Goal: Ask a question

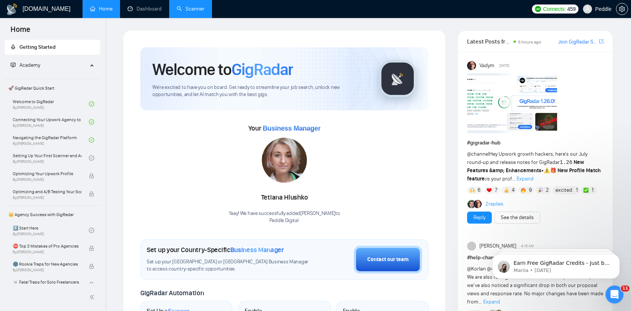
click at [186, 11] on link "Scanner" at bounding box center [191, 9] width 28 height 6
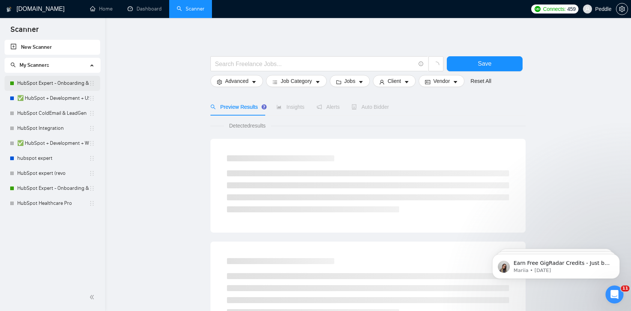
click at [35, 83] on link "HubSpot Expert - Onboarding & Implementation (LIVE)" at bounding box center [53, 83] width 72 height 15
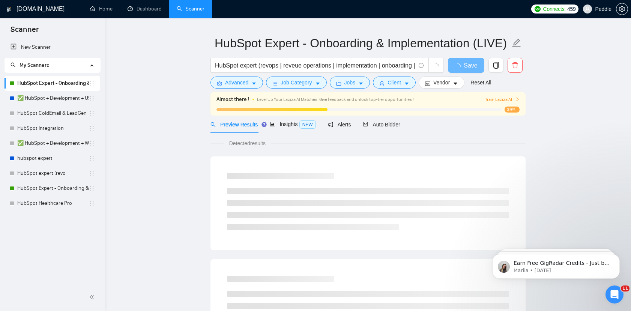
scroll to position [38, 0]
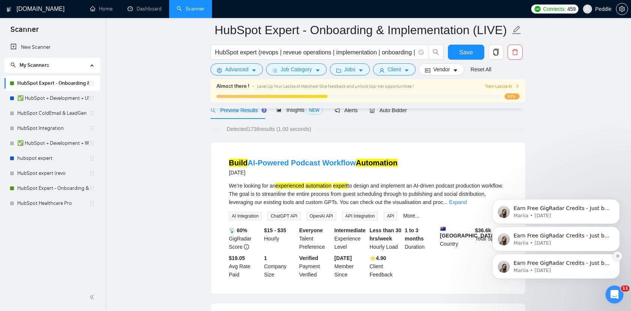
click at [616, 256] on icon "Dismiss notification" at bounding box center [618, 256] width 4 height 4
click at [616, 256] on icon "Dismiss notification" at bounding box center [617, 256] width 3 height 3
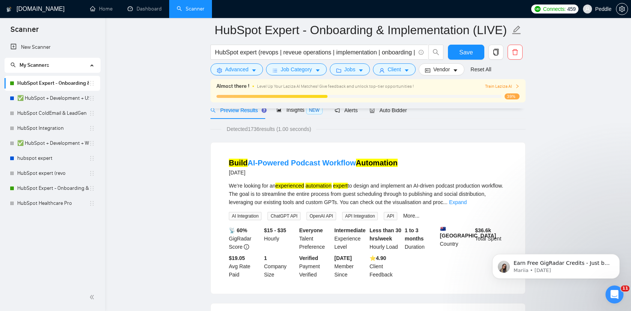
click at [616, 256] on icon "Dismiss notification" at bounding box center [617, 256] width 3 height 3
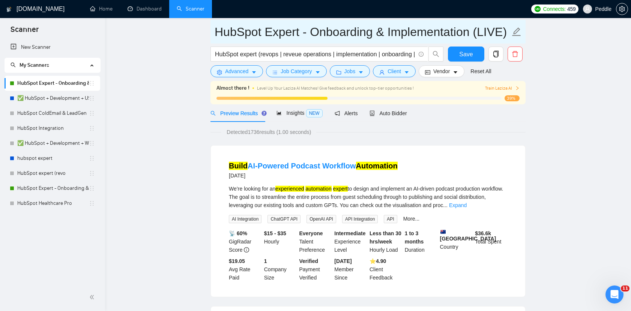
scroll to position [13, 0]
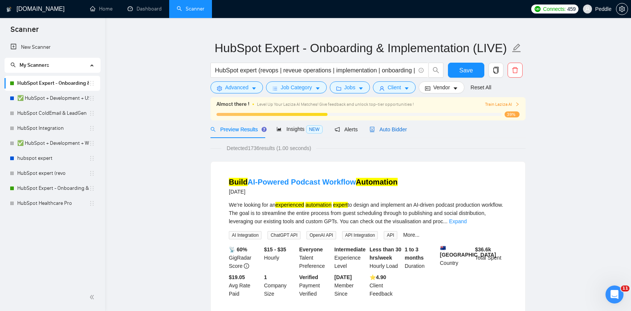
click at [401, 126] on span "Auto Bidder" at bounding box center [388, 129] width 37 height 6
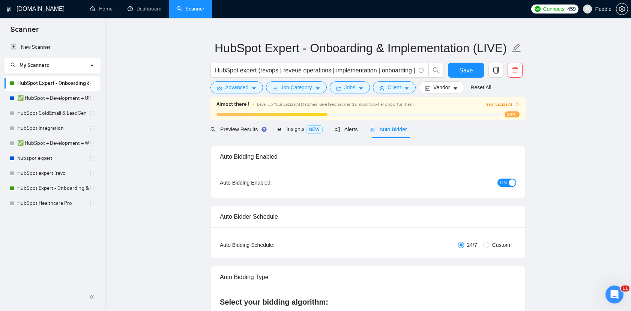
checkbox input "true"
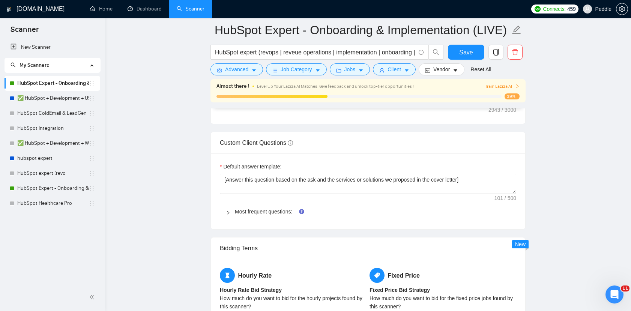
scroll to position [1053, 0]
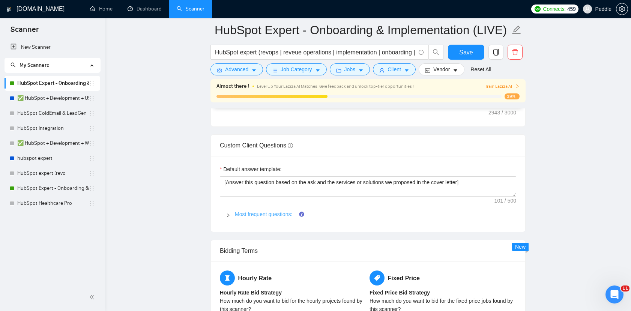
click at [274, 212] on link "Most frequent questions:" at bounding box center [263, 214] width 57 height 6
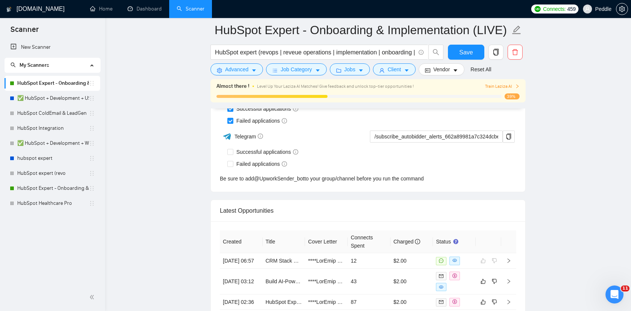
scroll to position [2884, 0]
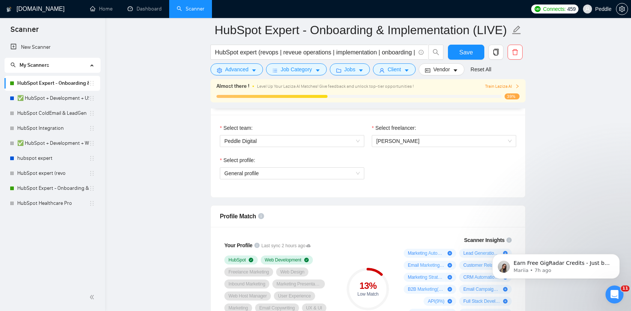
scroll to position [525, 0]
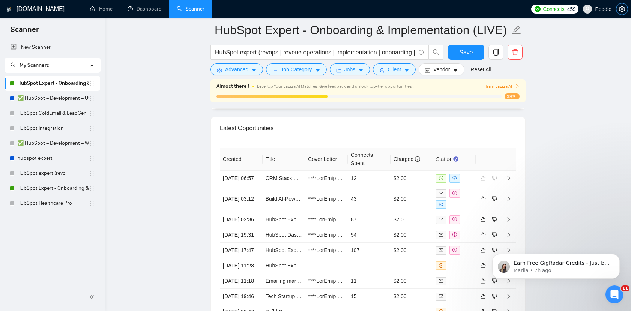
scroll to position [1975, 0]
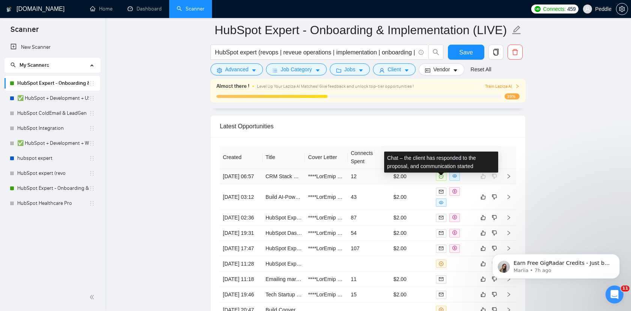
click at [442, 179] on icon "message" at bounding box center [441, 176] width 5 height 5
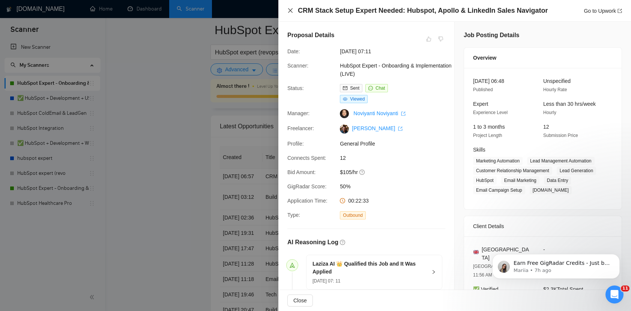
click at [290, 12] on icon "close" at bounding box center [290, 11] width 6 height 6
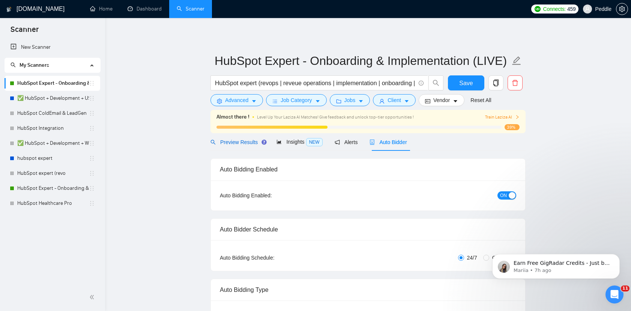
click at [248, 144] on span "Preview Results" at bounding box center [237, 142] width 54 height 6
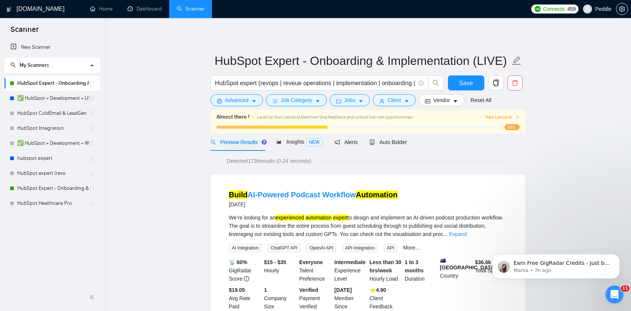
click at [505, 118] on span "Train Laziza AI" at bounding box center [502, 117] width 35 height 7
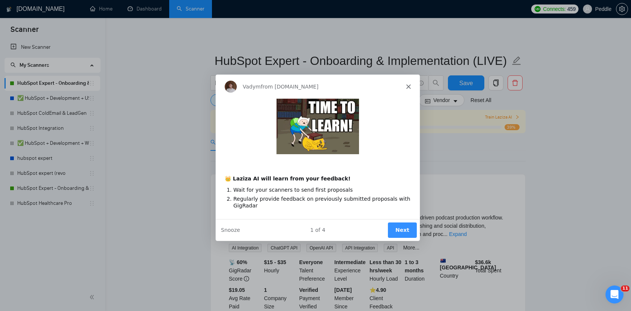
click at [403, 230] on button "Next" at bounding box center [402, 229] width 29 height 15
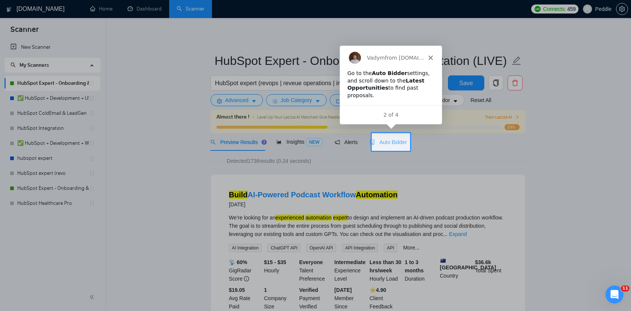
click at [402, 150] on div "Auto Bidder" at bounding box center [388, 142] width 37 height 18
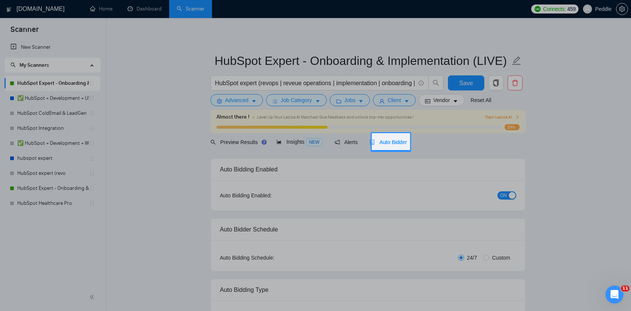
checkbox input "true"
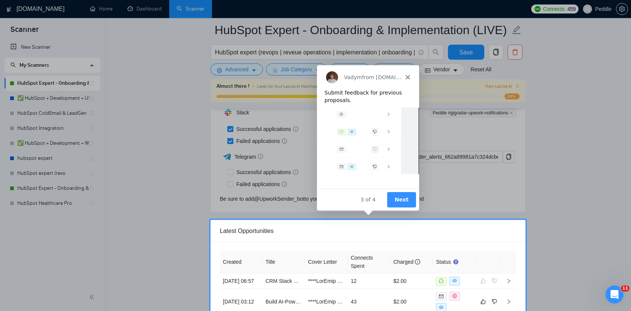
scroll to position [1881, 0]
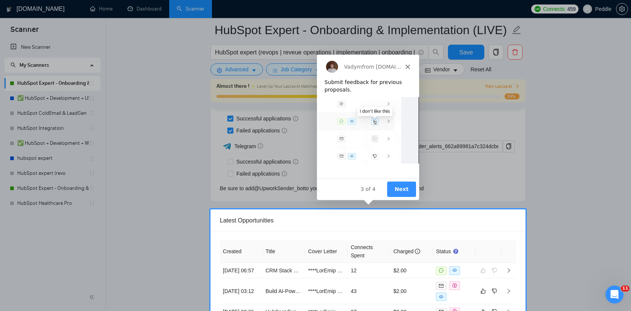
click at [402, 190] on button "Next" at bounding box center [401, 188] width 29 height 15
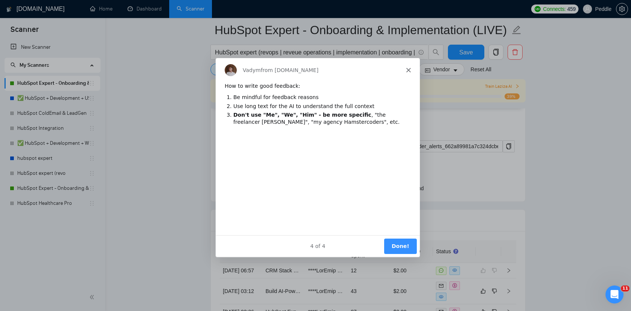
scroll to position [0, 0]
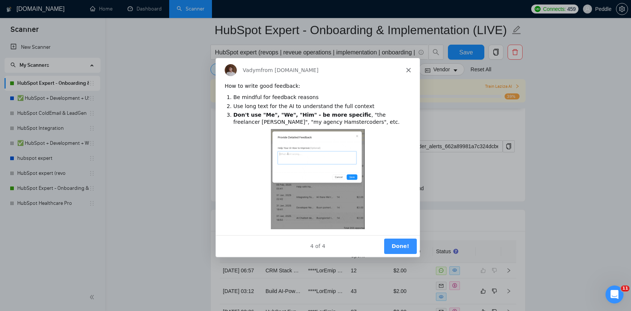
click at [401, 246] on button "Done!" at bounding box center [400, 245] width 33 height 15
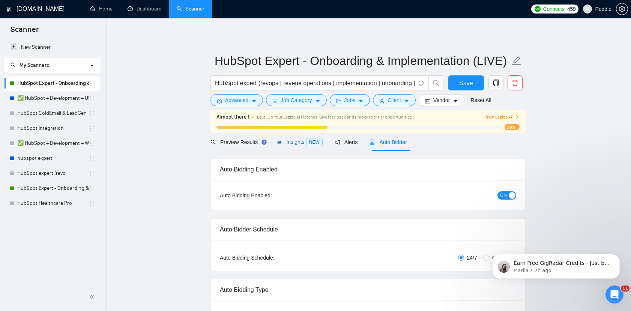
click at [290, 140] on span "Insights NEW" at bounding box center [300, 142] width 46 height 6
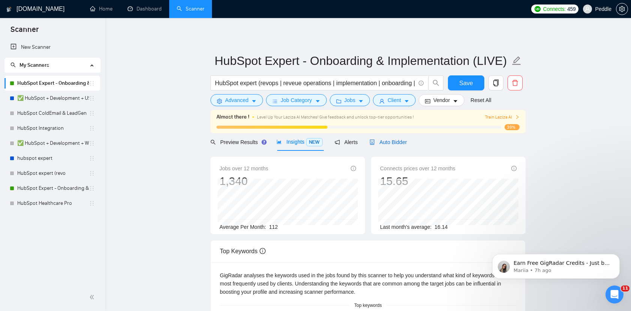
click at [387, 144] on span "Auto Bidder" at bounding box center [388, 142] width 37 height 6
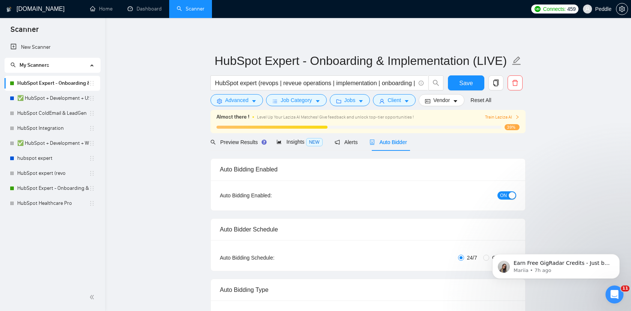
checkbox input "true"
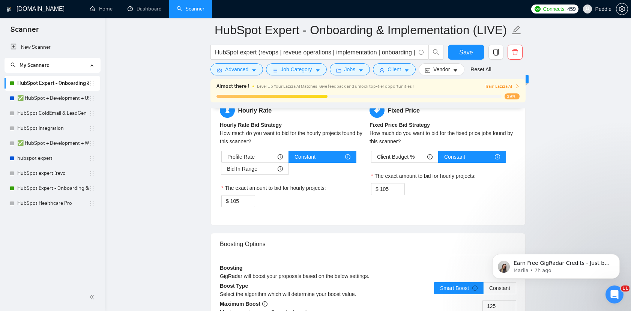
scroll to position [1222, 0]
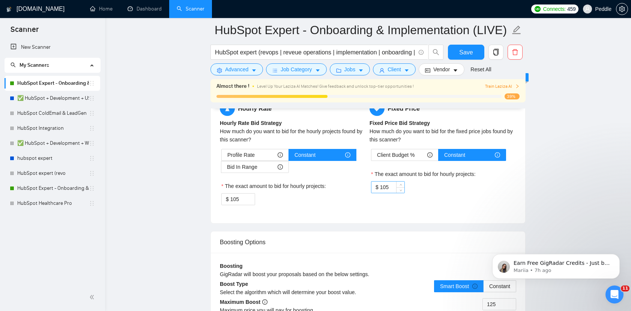
click at [393, 185] on input "105" at bounding box center [392, 187] width 24 height 11
drag, startPoint x: 393, startPoint y: 186, endPoint x: 353, endPoint y: 186, distance: 40.2
click at [353, 186] on div "Hourly Rate Hourly Rate Bid Strategy How much do you want to bid for the hourly…" at bounding box center [367, 157] width 299 height 113
type input "1500"
click at [429, 199] on div "Fixed Price Fixed Price Bid Strategy How much do you want to bid for the fixed …" at bounding box center [443, 151] width 150 height 101
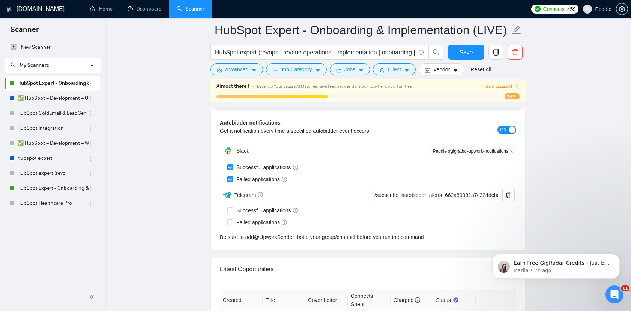
scroll to position [1798, 0]
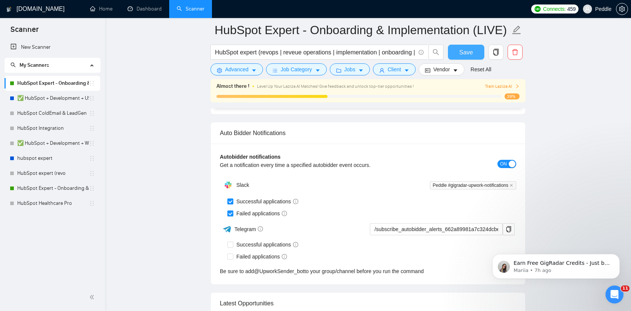
click at [466, 53] on span "Save" at bounding box center [466, 52] width 14 height 9
click at [62, 98] on link "✅ HubSpot + Development + US only" at bounding box center [53, 98] width 72 height 15
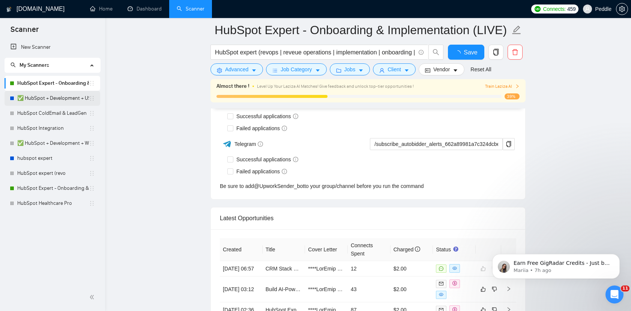
checkbox input "true"
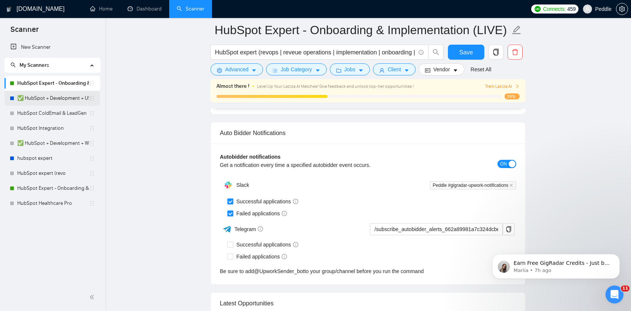
click at [66, 98] on link "✅ HubSpot + Development + US only" at bounding box center [53, 98] width 72 height 15
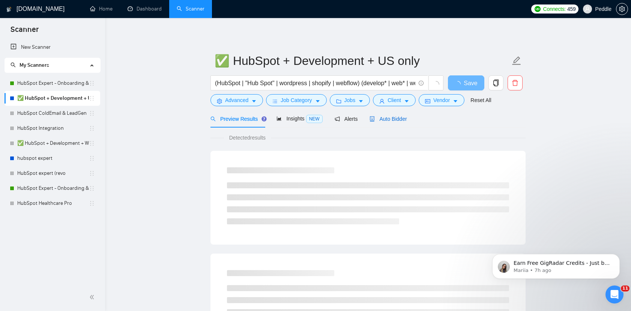
click at [390, 115] on div "Auto Bidder" at bounding box center [388, 119] width 37 height 8
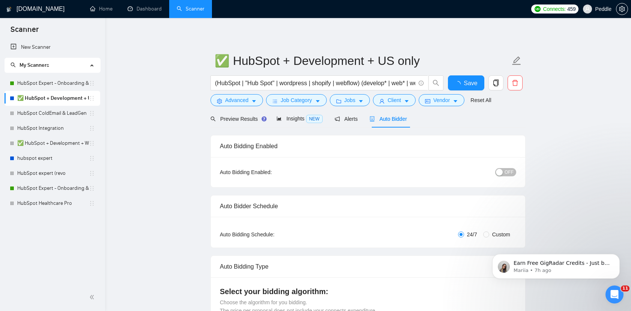
checkbox input "true"
click at [60, 86] on link "HubSpot Expert - Onboarding & Implementation (LIVE)" at bounding box center [53, 83] width 72 height 15
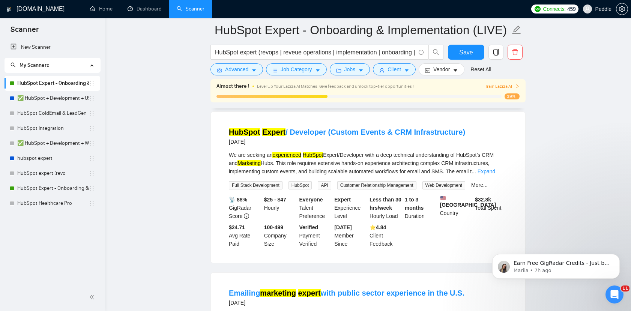
scroll to position [559, 0]
click at [438, 159] on div "We are seeking an experienced HubSpot Expert/Developer with a deep technical un…" at bounding box center [368, 164] width 278 height 25
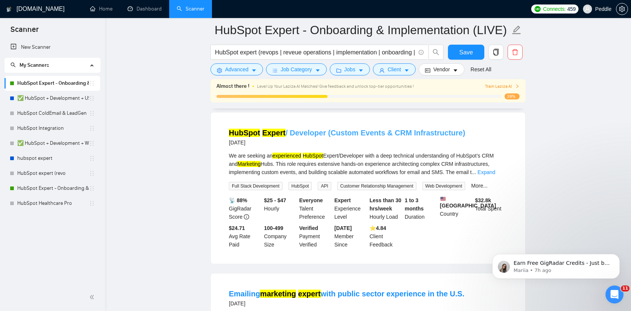
click at [410, 135] on link "HubSpot Expert / Developer (Custom Events & CRM Infrastructure)" at bounding box center [347, 133] width 236 height 8
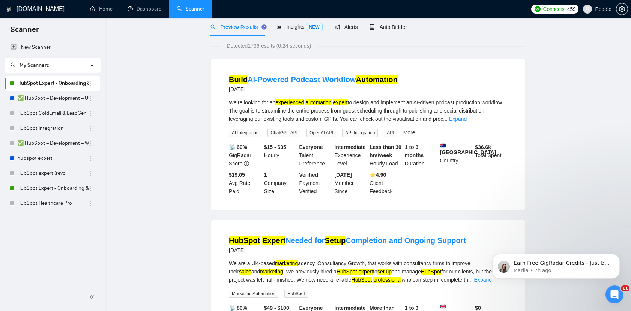
scroll to position [0, 0]
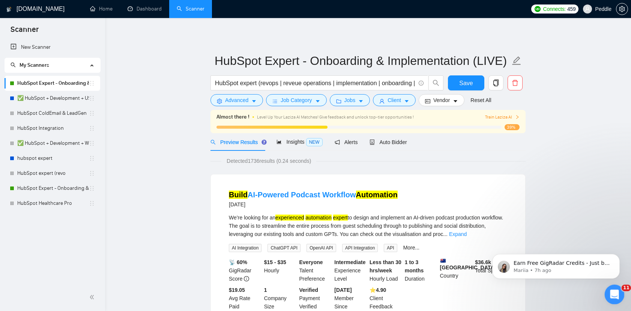
click at [612, 292] on icon "Open Intercom Messenger" at bounding box center [613, 293] width 12 height 12
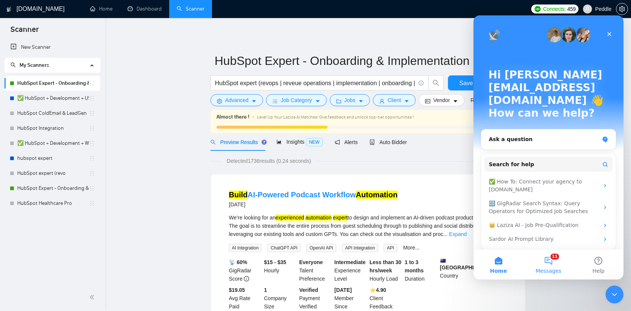
click at [557, 262] on button "11 Messages" at bounding box center [548, 265] width 50 height 30
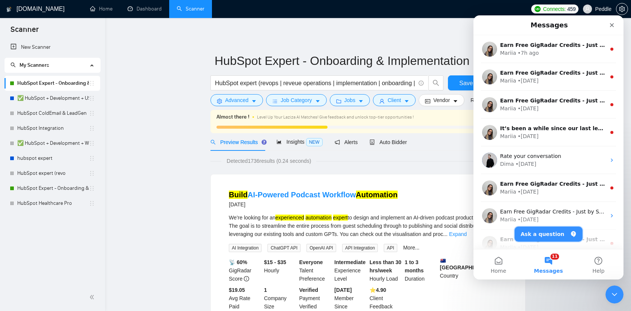
click at [540, 233] on button "Ask a question" at bounding box center [549, 234] width 68 height 15
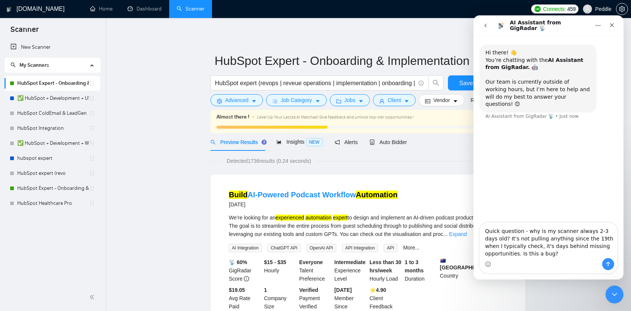
click at [578, 244] on textarea "Quick question - why is my scanner always 2-3 days old? It's not pulling anythi…" at bounding box center [548, 240] width 137 height 35
type textarea "Quick question - why is my scanner always 2-3 days old? It's not pulling anythi…"
click at [606, 265] on icon "Send a message…" at bounding box center [608, 264] width 6 height 6
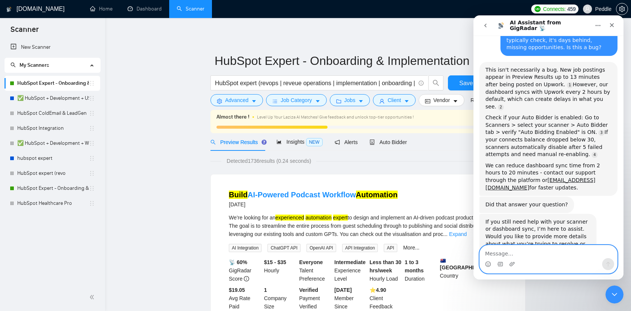
scroll to position [109, 0]
click at [542, 255] on textarea "Message…" at bounding box center [548, 251] width 137 height 13
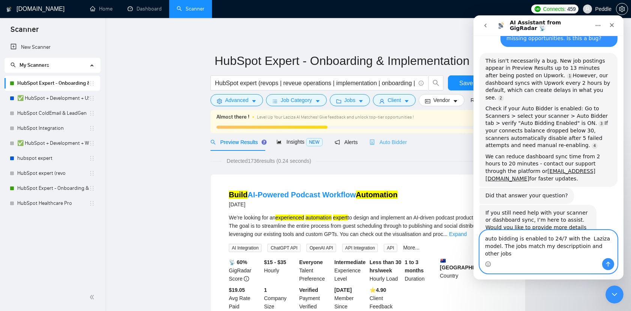
scroll to position [124, 0]
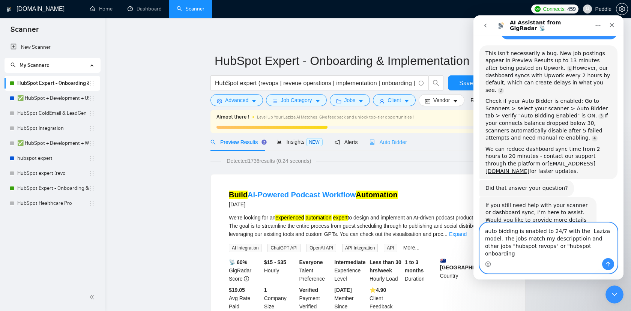
type textarea "auto bidding is enabled to 24/7 with the Laziza model. The jobs match my descri…"
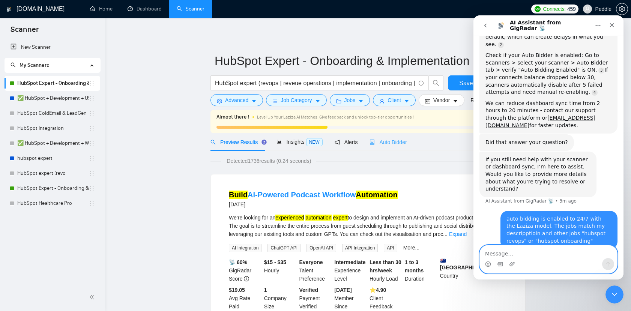
scroll to position [178, 0]
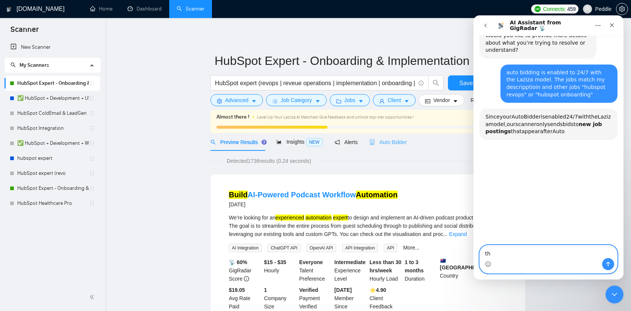
type textarea "t"
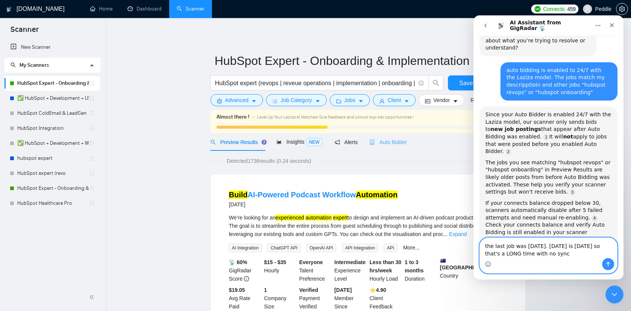
type textarea "the last job was [DATE]. [DATE] is [DATE] so that's a LONG time with no sync."
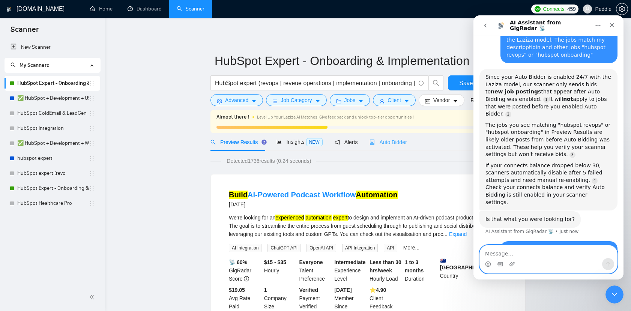
type textarea "p"
type textarea "how do we fix this?"
type textarea "thanks"
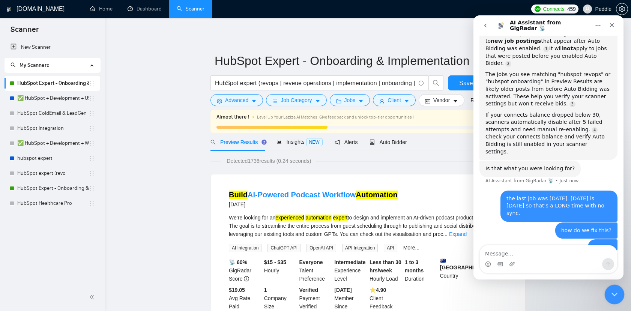
click at [613, 292] on icon "Close Intercom Messenger" at bounding box center [613, 293] width 9 height 9
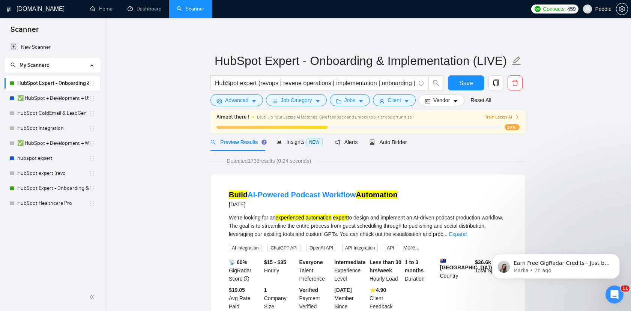
scroll to position [0, 0]
click at [609, 297] on div "Open Intercom Messenger" at bounding box center [613, 293] width 25 height 25
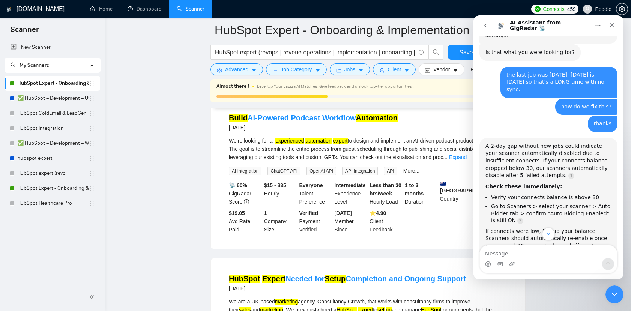
scroll to position [559, 0]
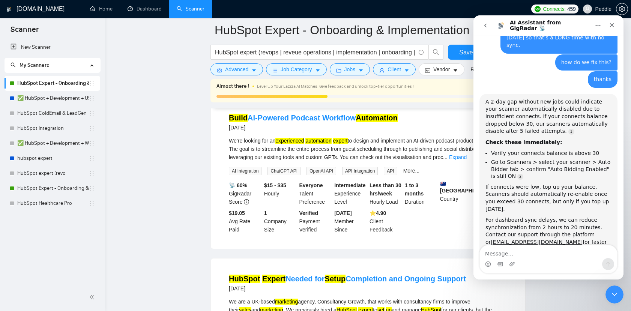
click at [537, 254] on textarea "Message…" at bounding box center [548, 251] width 137 height 13
type textarea "NO"
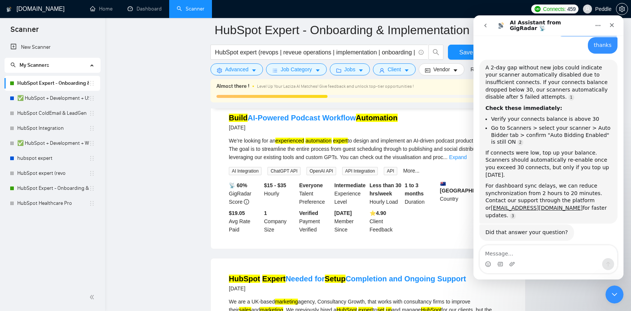
scroll to position [599, 0]
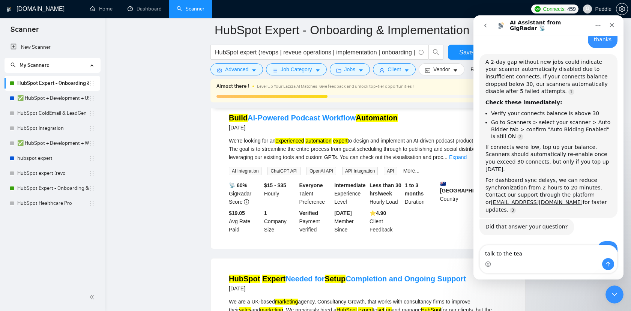
type textarea "talk to the team"
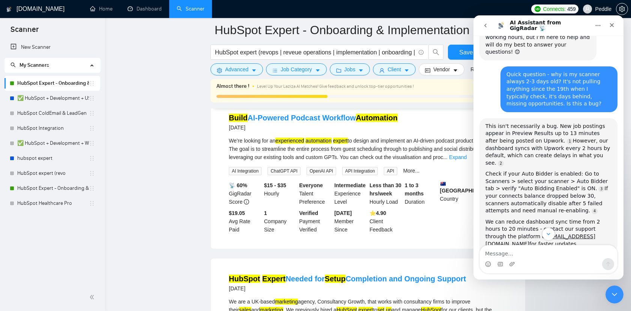
scroll to position [0, 0]
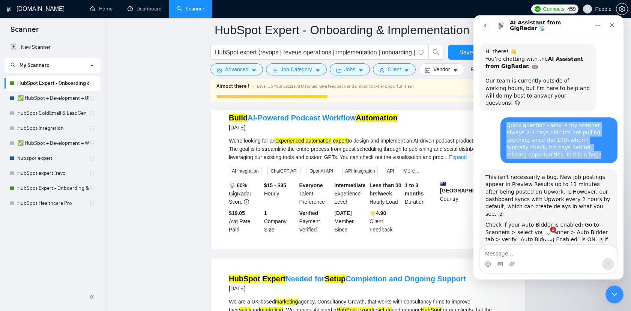
drag, startPoint x: 507, startPoint y: 119, endPoint x: 535, endPoint y: 146, distance: 38.7
click at [535, 146] on div "Quick question - why is my scanner always 2-3 days old? It's not pulling anythi…" at bounding box center [559, 140] width 105 height 37
copy div "Quick question - why is my scanner always 2-3 days old? It's not pulling anythi…"
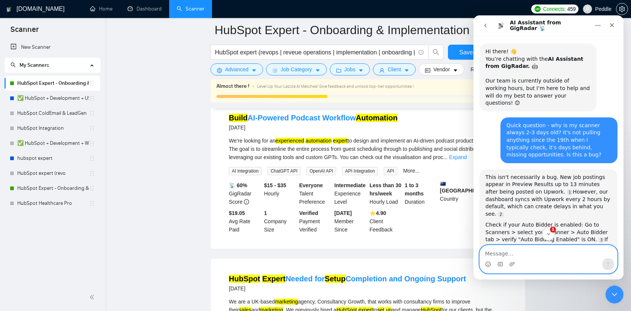
click at [528, 257] on textarea "Message…" at bounding box center [548, 251] width 137 height 13
paste textarea "Quick question - why is my scanner always 2-3 days old? It's not pulling anythi…"
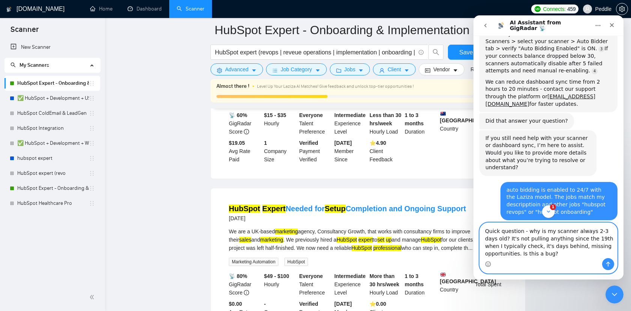
scroll to position [204, 0]
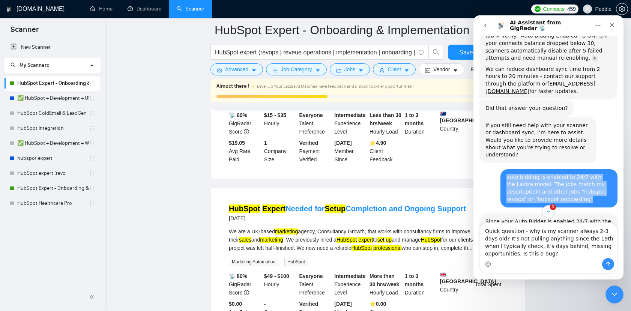
drag, startPoint x: 505, startPoint y: 149, endPoint x: 600, endPoint y: 173, distance: 97.2
click at [599, 173] on div "auto bidding is enabled to 24/7 with the Laziza model. The jobs match my descri…" at bounding box center [559, 188] width 117 height 38
copy div "auto bidding is enabled to 24/7 with the Laziza model. The jobs match my descri…"
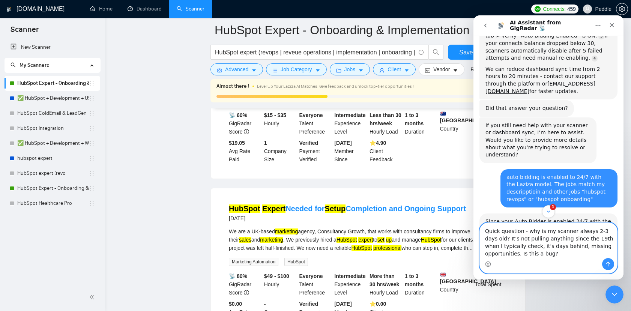
click at [575, 258] on textarea "Quick question - why is my scanner always 2-3 days old? It's not pulling anythi…" at bounding box center [548, 240] width 137 height 35
paste textarea "auto bidding is enabled to 24/7 with the Laziza model. The jobs match my descri…"
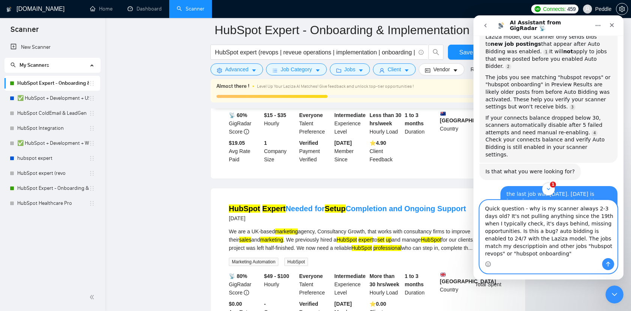
scroll to position [439, 0]
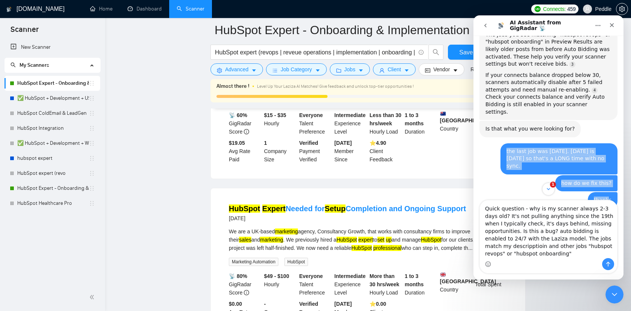
drag, startPoint x: 507, startPoint y: 107, endPoint x: 609, endPoint y: 158, distance: 114.3
click at [609, 158] on div "Hi there! 👋 You’re chatting with the AI Assistant from GigRadar. 🤖 Our team is …" at bounding box center [549, 78] width 138 height 946
copy div "the last job was [DATE]. [DATE] is [DATE] so that's a LONG time with no sync. […"
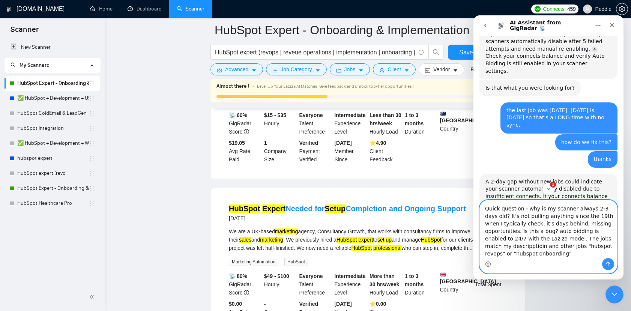
click at [546, 253] on textarea "Quick question - why is my scanner always 2-3 days old? It's not pulling anythi…" at bounding box center [548, 229] width 137 height 58
paste textarea "the last job was [DATE]. [DATE] is [DATE] so that's a LONG time with no sync. […"
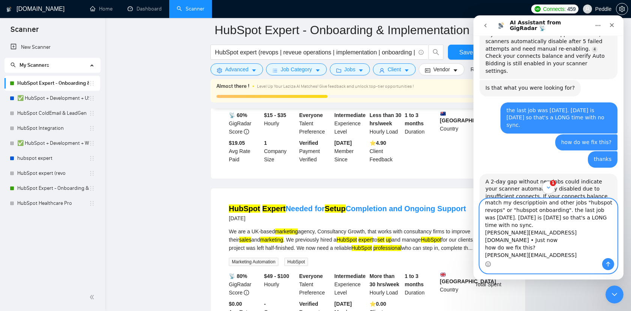
drag, startPoint x: 556, startPoint y: 234, endPoint x: 484, endPoint y: 234, distance: 71.7
click at [484, 234] on textarea "Quick question - why is my scanner always 2-3 days old? It's not pulling anythi…" at bounding box center [548, 228] width 137 height 59
drag, startPoint x: 556, startPoint y: 250, endPoint x: 484, endPoint y: 251, distance: 72.8
click at [483, 251] on textarea "Quick question - why is my scanner always 2-3 days old? It's not pulling anythi…" at bounding box center [548, 228] width 137 height 59
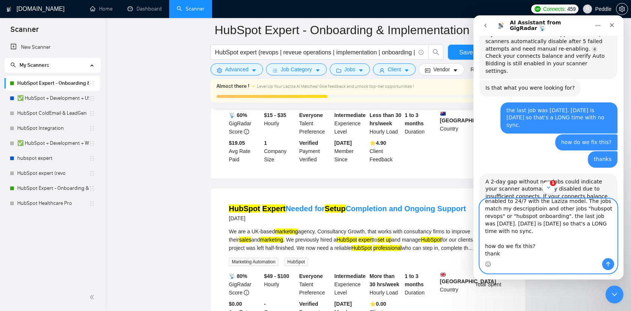
type textarea "Quick question - why is my scanner always 2-3 days old? It's not pulling anythi…"
click at [612, 266] on button "Send a message…" at bounding box center [608, 264] width 12 height 12
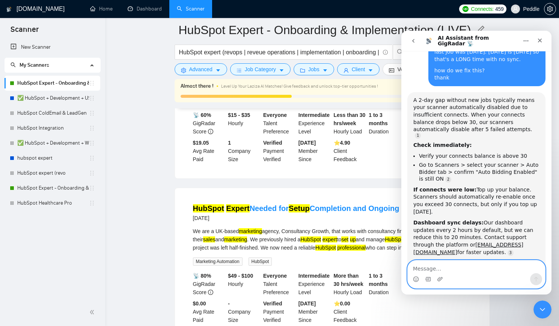
scroll to position [1025, 0]
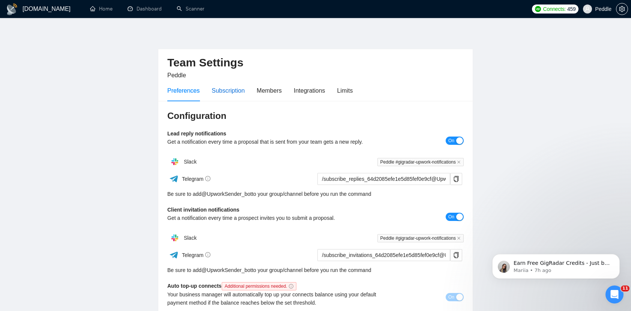
click at [232, 91] on div "Subscription" at bounding box center [228, 90] width 33 height 9
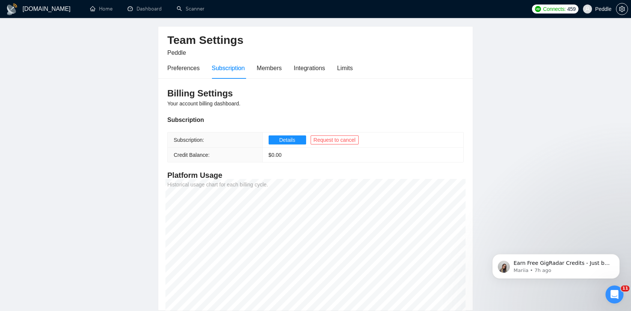
scroll to position [22, 0]
click at [289, 139] on span "Details" at bounding box center [287, 141] width 16 height 8
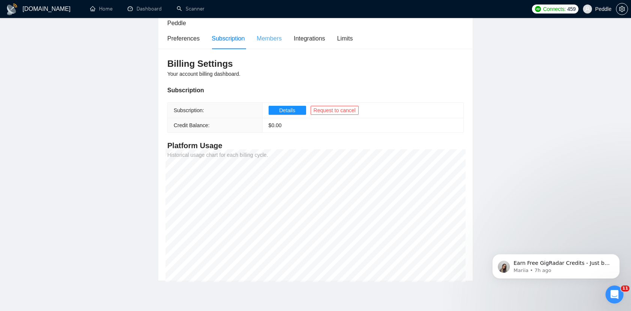
click at [262, 43] on div "Members" at bounding box center [269, 38] width 25 height 21
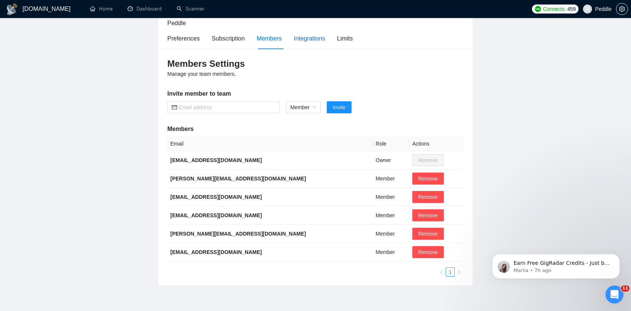
click at [305, 40] on div "Integrations" at bounding box center [310, 38] width 32 height 9
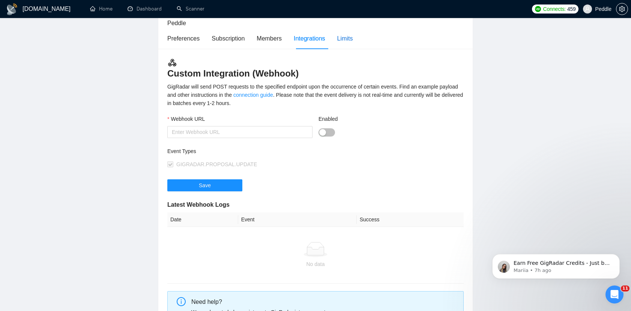
click at [352, 39] on div "Limits" at bounding box center [345, 38] width 16 height 9
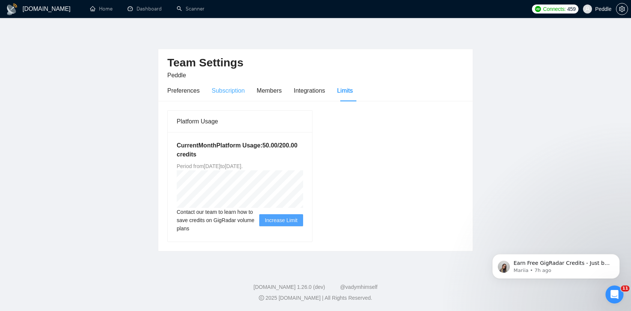
click at [220, 96] on div "Subscription" at bounding box center [228, 90] width 33 height 21
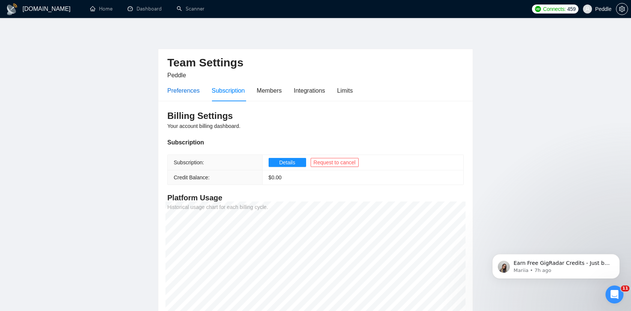
click at [195, 90] on div "Preferences" at bounding box center [183, 90] width 32 height 9
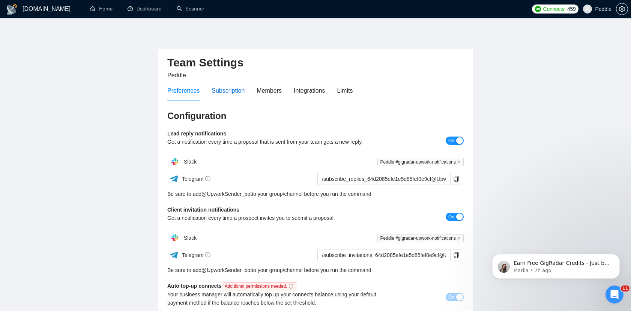
click at [231, 92] on div "Subscription" at bounding box center [228, 90] width 33 height 9
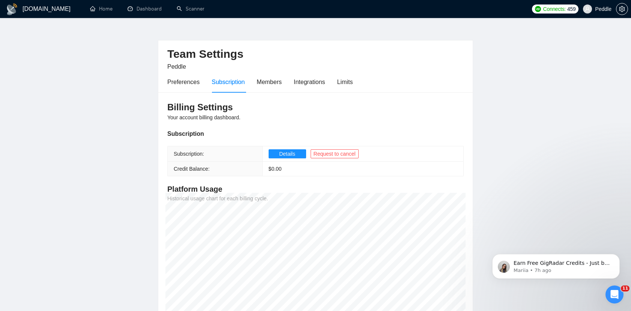
scroll to position [14, 0]
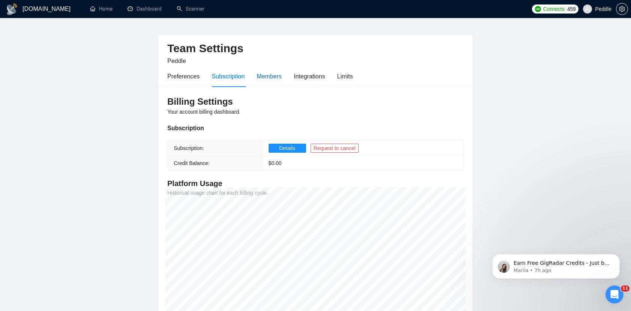
click at [272, 79] on div "Members" at bounding box center [269, 76] width 25 height 9
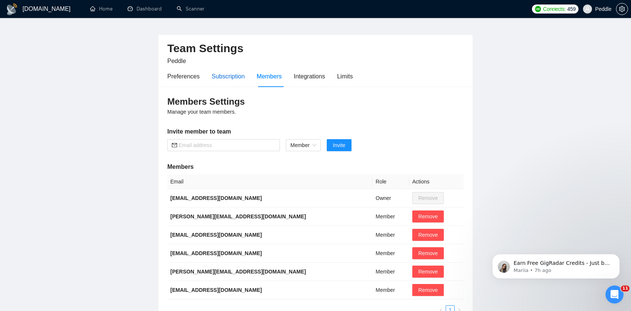
click at [237, 77] on div "Subscription" at bounding box center [228, 76] width 33 height 9
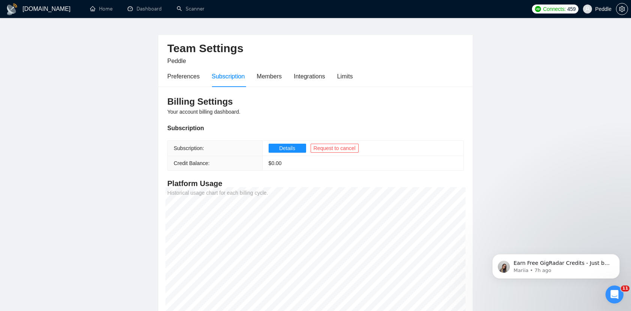
click at [281, 165] on span "$ 0.00" at bounding box center [275, 163] width 13 height 6
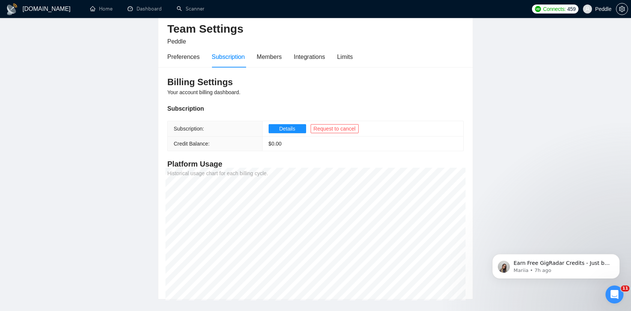
scroll to position [48, 0]
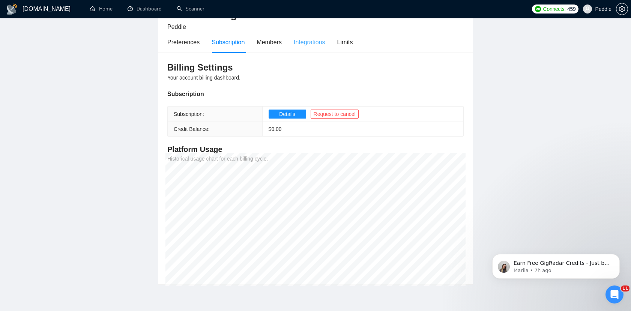
click at [308, 48] on div "Integrations" at bounding box center [310, 42] width 32 height 21
